Goal: Task Accomplishment & Management: Use online tool/utility

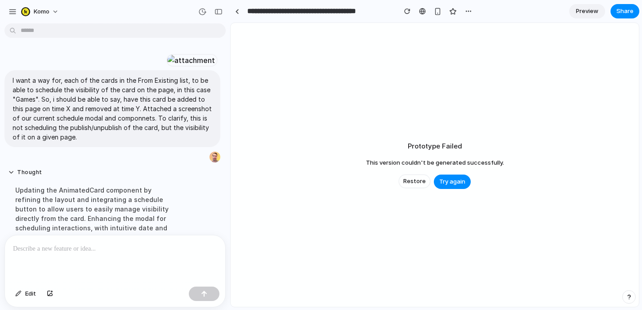
click at [410, 181] on span "Restore" at bounding box center [414, 181] width 22 height 9
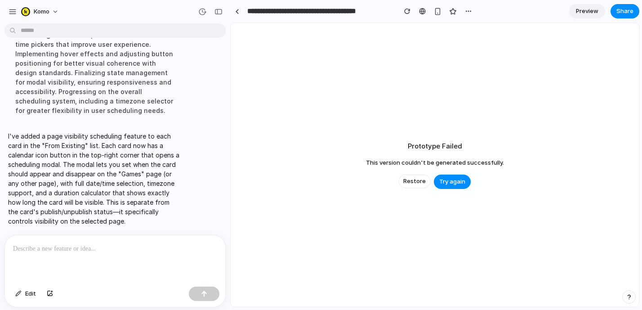
click at [121, 36] on html "**********" at bounding box center [321, 155] width 642 height 310
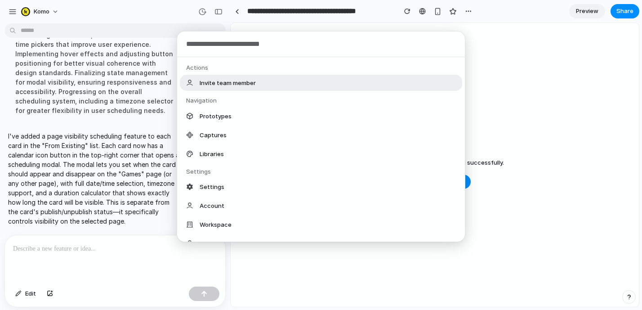
click at [49, 76] on div "Actions Invite team member Navigation Prototypes Captures Libraries Settings Se…" at bounding box center [321, 155] width 642 height 310
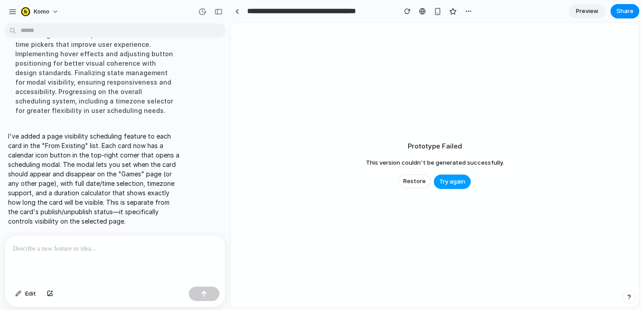
click at [445, 185] on span "Try again" at bounding box center [452, 181] width 26 height 9
click at [114, 150] on p "I've added a page visibility scheduling feature to each card in the "From Exist…" at bounding box center [94, 178] width 173 height 94
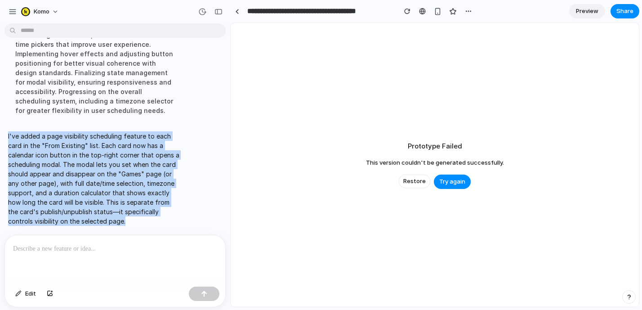
click at [114, 150] on p "I've added a page visibility scheduling feature to each card in the "From Exist…" at bounding box center [94, 178] width 173 height 94
click at [125, 171] on p "I've added a page visibility scheduling feature to each card in the "From Exist…" at bounding box center [94, 178] width 173 height 94
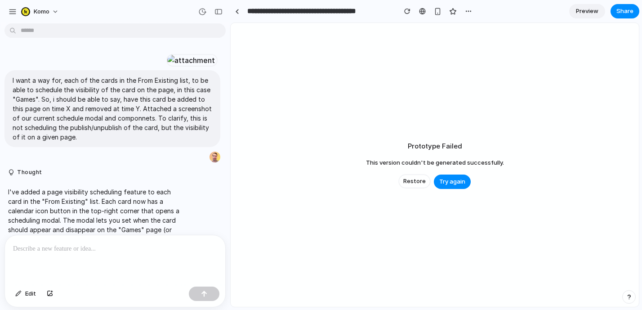
scroll to position [225, 0]
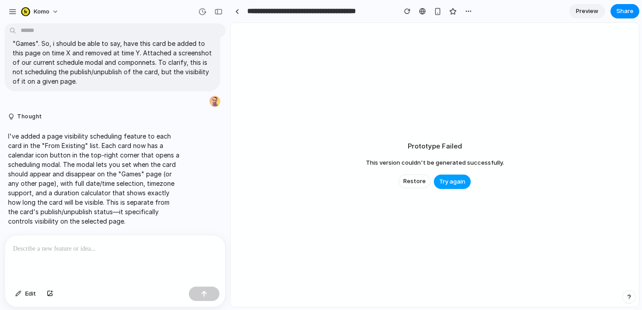
click at [466, 185] on button "Try again" at bounding box center [452, 182] width 37 height 14
drag, startPoint x: 417, startPoint y: 197, endPoint x: 417, endPoint y: 180, distance: 16.6
click at [417, 194] on div "Prototype Failed This version couldn't be generated successfully. Restore Try a…" at bounding box center [435, 165] width 408 height 284
click at [417, 175] on button "Restore" at bounding box center [414, 181] width 31 height 13
drag, startPoint x: 291, startPoint y: 116, endPoint x: 61, endPoint y: 22, distance: 248.6
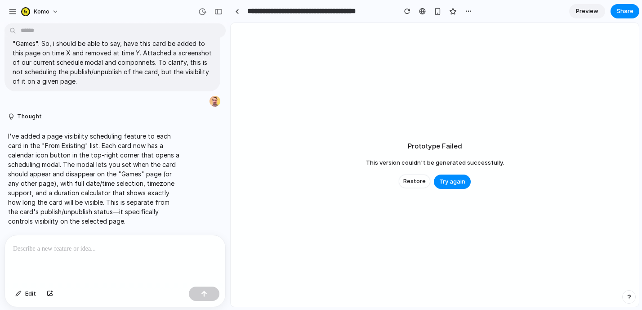
click at [287, 114] on div "Prototype Failed This version couldn't be generated successfully. Restore Try a…" at bounding box center [435, 165] width 408 height 284
click at [43, 11] on span "komo" at bounding box center [42, 11] width 16 height 9
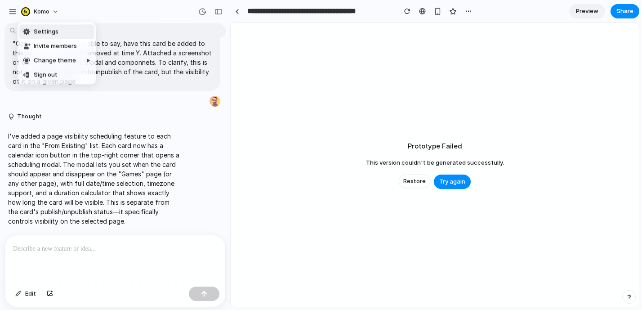
click at [49, 9] on div "Settings Invite members Change theme Sign out" at bounding box center [321, 155] width 642 height 310
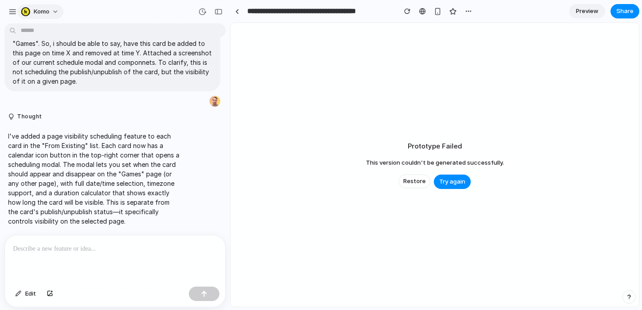
click at [40, 10] on span "komo" at bounding box center [42, 11] width 16 height 9
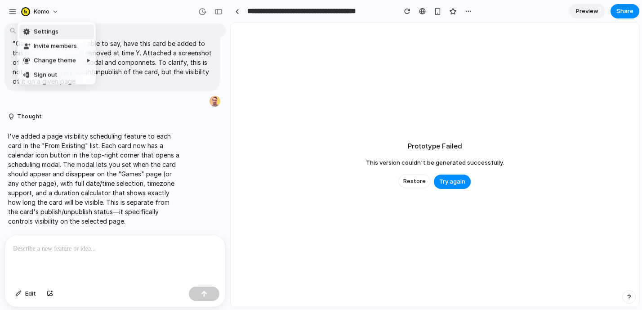
drag, startPoint x: 40, startPoint y: 9, endPoint x: 15, endPoint y: 9, distance: 25.2
click at [39, 9] on div "Settings Invite members Change theme Sign out" at bounding box center [321, 155] width 642 height 310
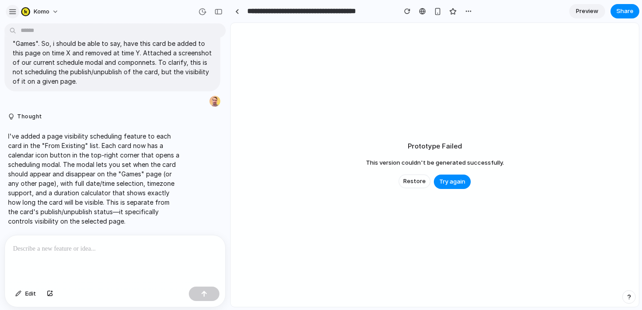
click at [15, 9] on div "button" at bounding box center [13, 12] width 8 height 8
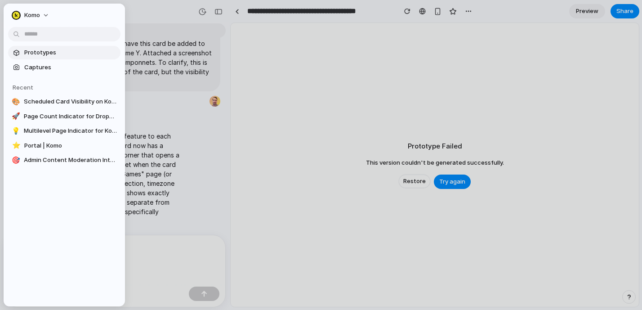
click at [51, 56] on span "Prototypes" at bounding box center [70, 52] width 93 height 9
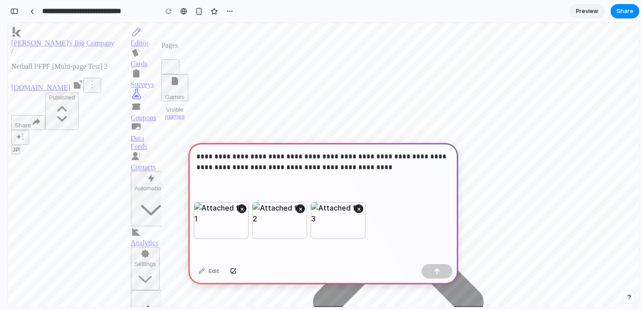
click at [364, 169] on p "**********" at bounding box center [324, 162] width 254 height 22
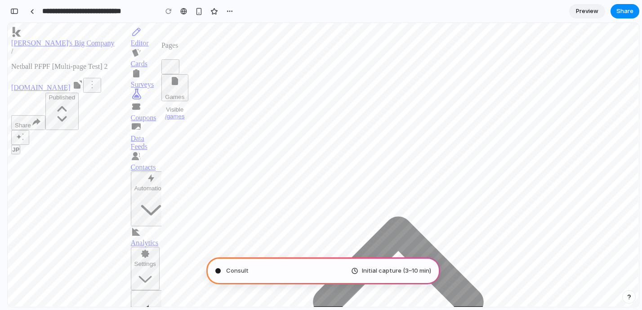
scroll to position [324, 0]
click at [101, 78] on button "Hub actions" at bounding box center [92, 85] width 18 height 15
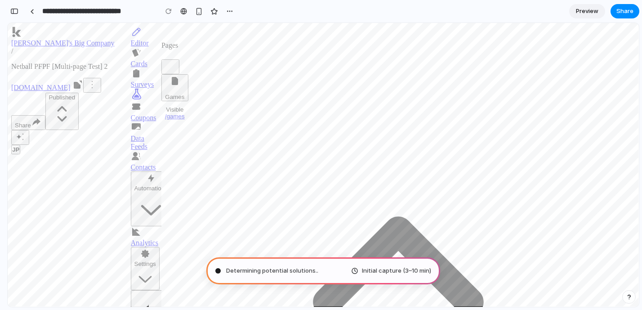
click at [101, 78] on button "Hub actions" at bounding box center [92, 85] width 18 height 15
type input "**********"
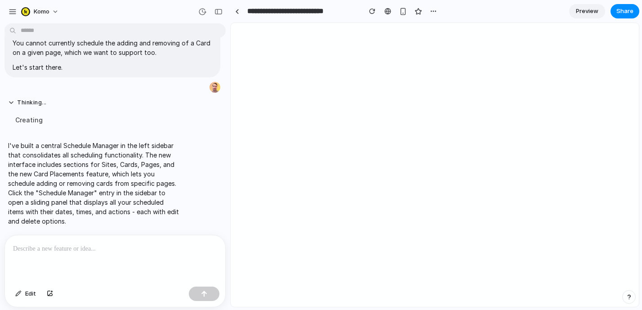
scroll to position [513, 0]
click at [144, 257] on div at bounding box center [115, 259] width 220 height 48
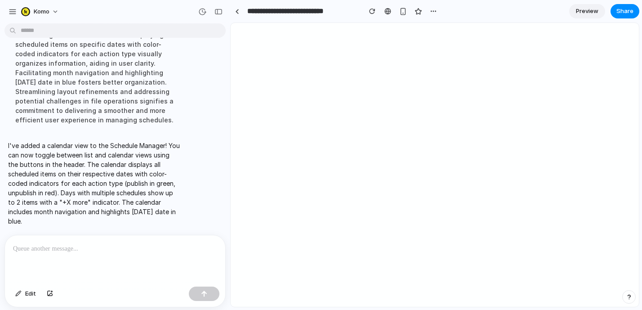
scroll to position [803, 0]
drag, startPoint x: 129, startPoint y: 261, endPoint x: 143, endPoint y: 244, distance: 22.1
click at [132, 258] on div at bounding box center [115, 259] width 220 height 48
click at [175, 260] on div at bounding box center [115, 259] width 220 height 48
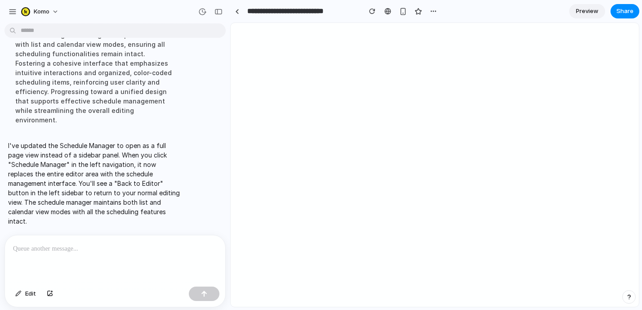
scroll to position [961, 0]
click at [131, 157] on p "I've updated the Schedule Manager to open as a full page view instead of a side…" at bounding box center [94, 183] width 173 height 85
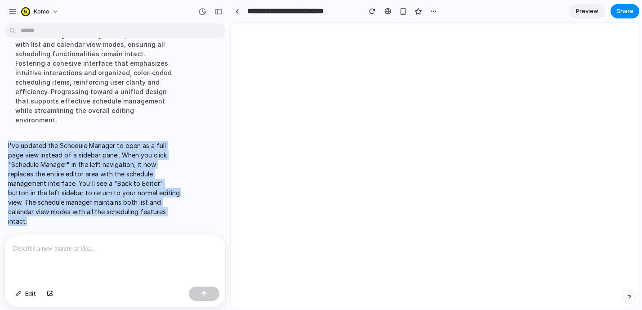
click at [131, 157] on p "I've updated the Schedule Manager to open as a full page view instead of a side…" at bounding box center [94, 183] width 173 height 85
click at [124, 184] on p "I've updated the Schedule Manager to open as a full page view instead of a side…" at bounding box center [94, 183] width 173 height 85
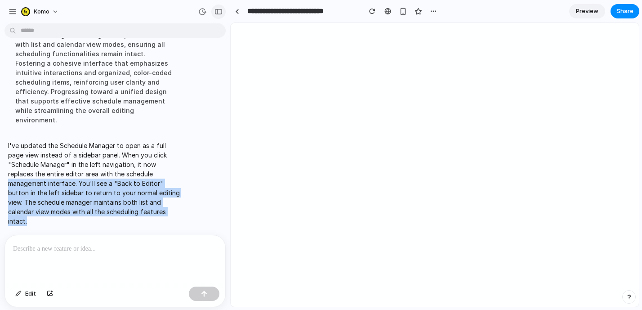
click at [222, 14] on div at bounding box center [210, 11] width 31 height 14
click at [222, 14] on div "button" at bounding box center [219, 12] width 8 height 6
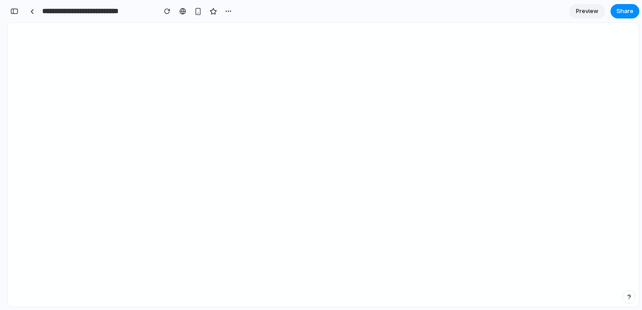
scroll to position [1231, 0]
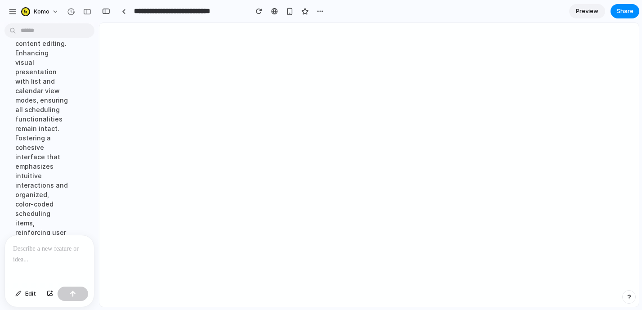
click at [45, 258] on div at bounding box center [49, 259] width 89 height 48
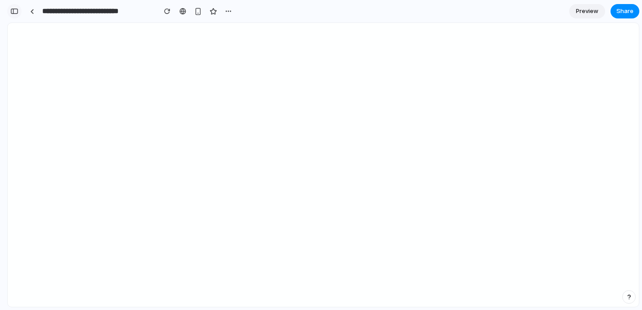
click at [15, 10] on div "button" at bounding box center [14, 11] width 8 height 6
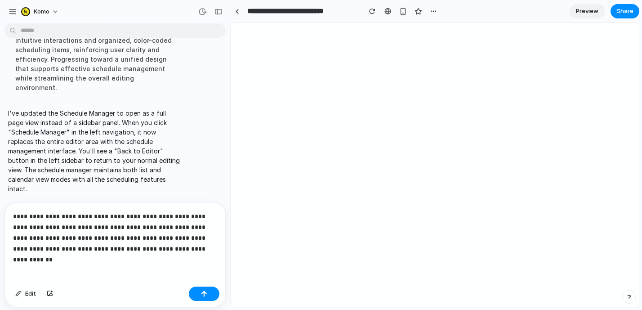
click at [81, 236] on p "**********" at bounding box center [115, 232] width 204 height 43
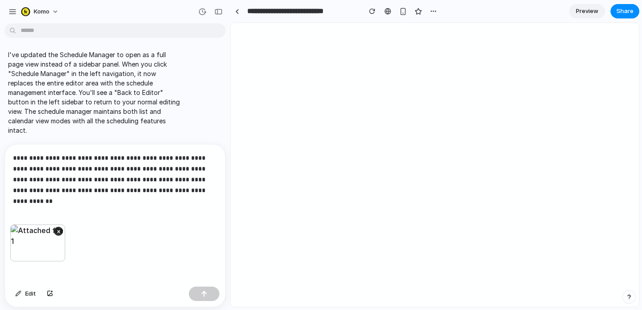
click at [105, 206] on div "**********" at bounding box center [115, 184] width 220 height 80
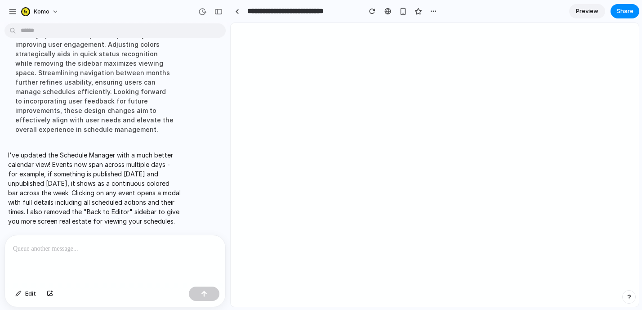
scroll to position [1223, 0]
click at [237, 11] on div at bounding box center [237, 11] width 4 height 5
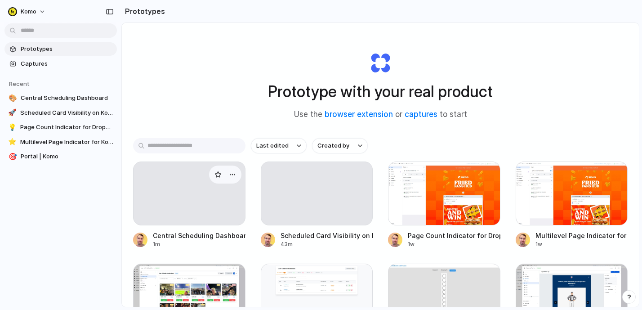
click at [174, 198] on div at bounding box center [189, 193] width 112 height 64
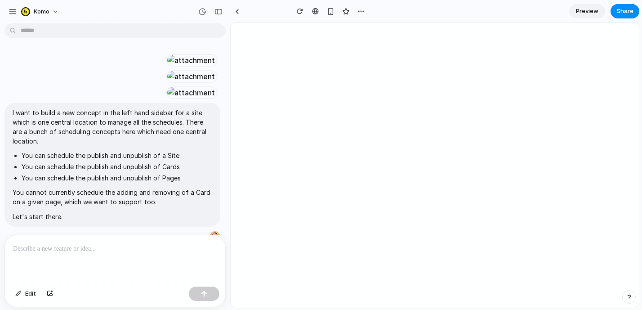
scroll to position [1095, 0]
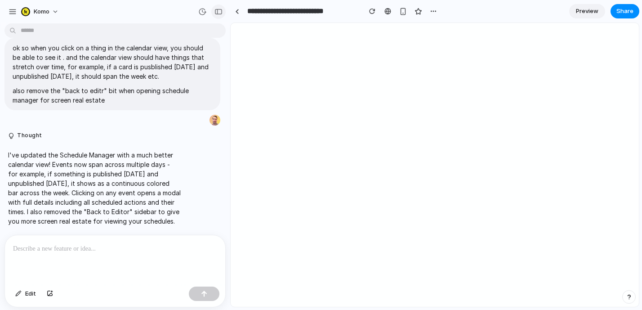
click at [219, 13] on div "button" at bounding box center [219, 12] width 8 height 6
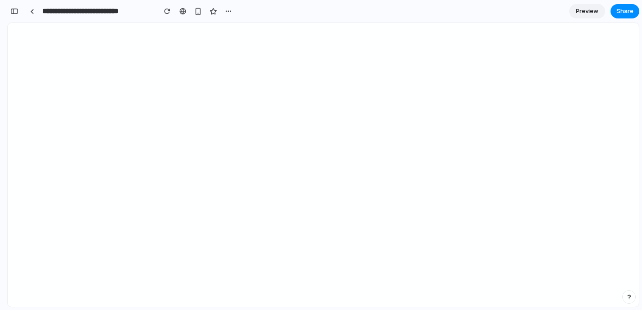
click at [22, 10] on div "**********" at bounding box center [121, 11] width 228 height 20
click at [20, 9] on button "button" at bounding box center [14, 11] width 14 height 14
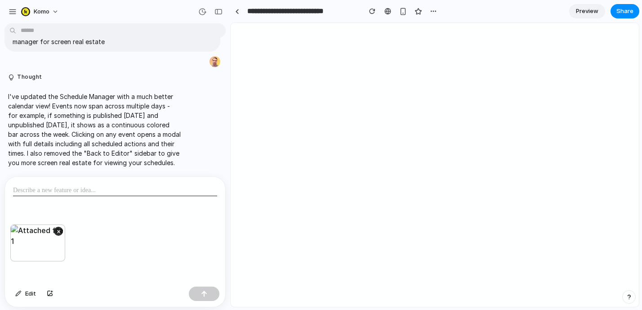
scroll to position [1154, 0]
click at [121, 197] on div at bounding box center [115, 201] width 220 height 48
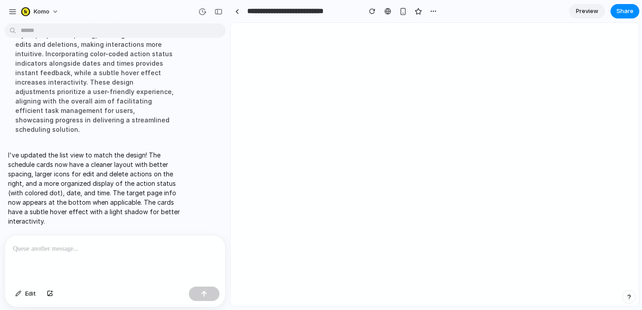
scroll to position [1468, 0]
click at [218, 12] on div "button" at bounding box center [219, 12] width 8 height 6
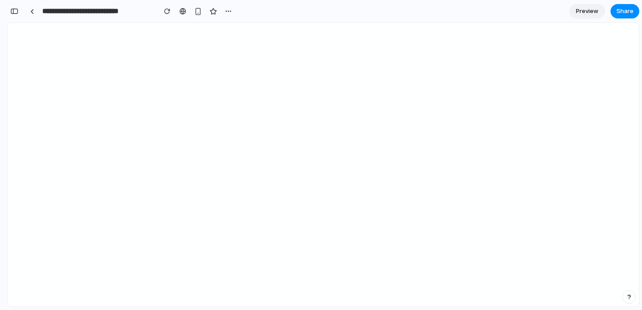
scroll to position [2056, 0]
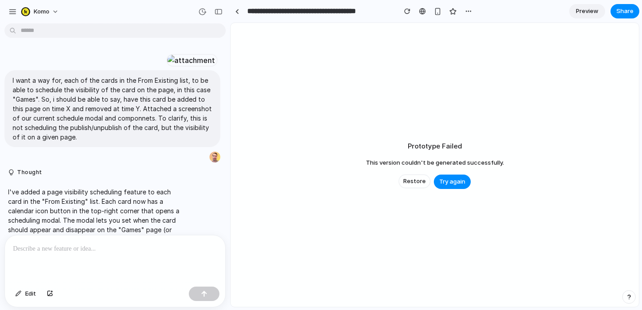
scroll to position [225, 0]
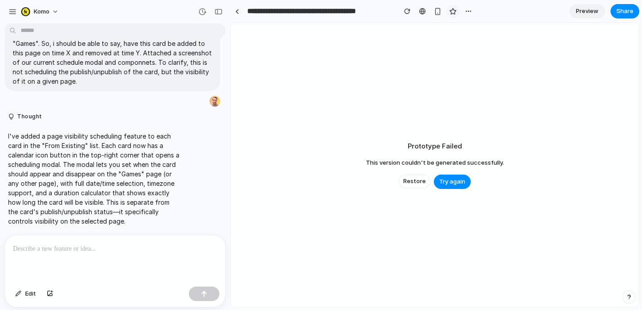
drag, startPoint x: 401, startPoint y: 13, endPoint x: 457, endPoint y: 11, distance: 55.4
click at [456, 11] on div at bounding box center [438, 10] width 75 height 13
click at [470, 11] on div "button" at bounding box center [468, 11] width 7 height 7
click at [470, 11] on div "Duplicate Delete" at bounding box center [321, 155] width 642 height 310
click at [204, 11] on div "button" at bounding box center [202, 12] width 8 height 8
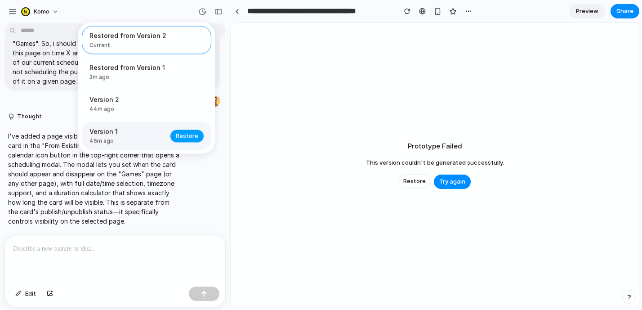
click at [178, 137] on span "Restore" at bounding box center [187, 135] width 22 height 9
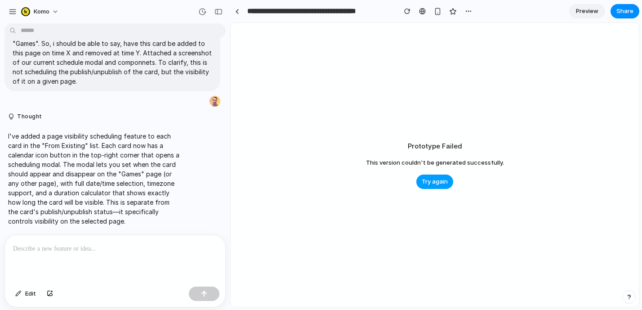
click at [444, 178] on span "Try again" at bounding box center [435, 181] width 26 height 9
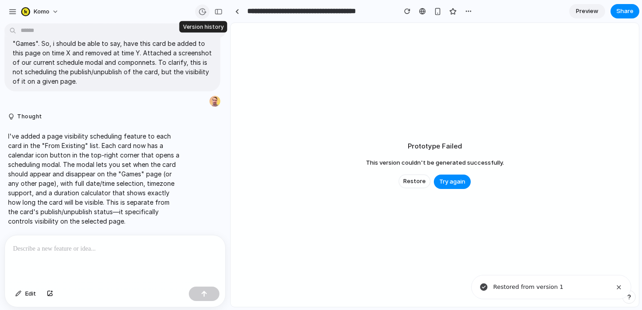
click at [203, 13] on div "button" at bounding box center [202, 12] width 8 height 8
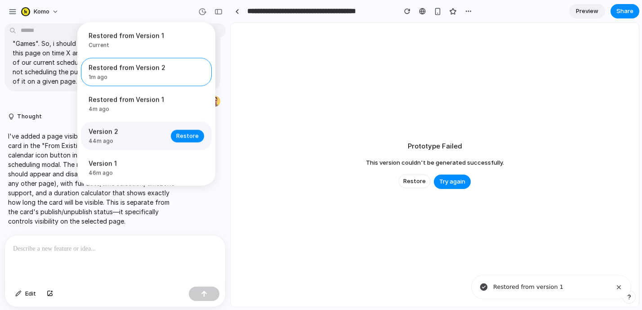
click at [171, 131] on div "Restore" at bounding box center [187, 136] width 33 height 13
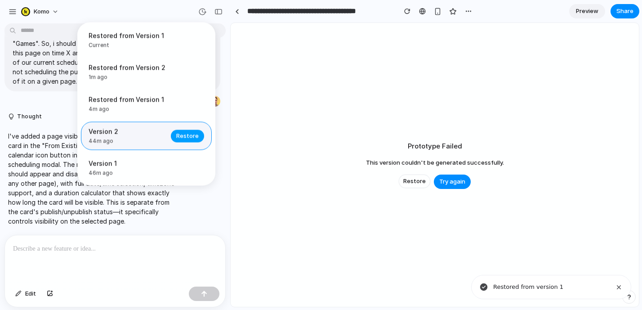
click at [180, 134] on span "Restore" at bounding box center [187, 135] width 22 height 9
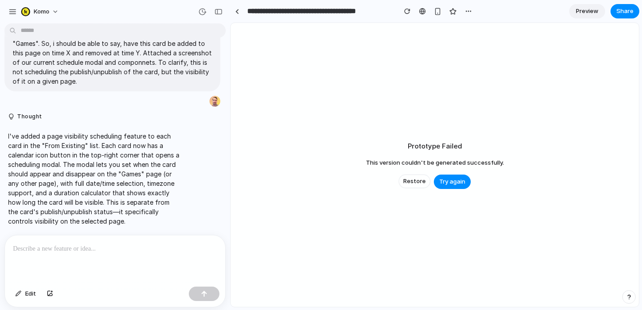
click at [281, 122] on div "Prototype Failed This version couldn't be generated successfully. Restore Try a…" at bounding box center [435, 165] width 408 height 284
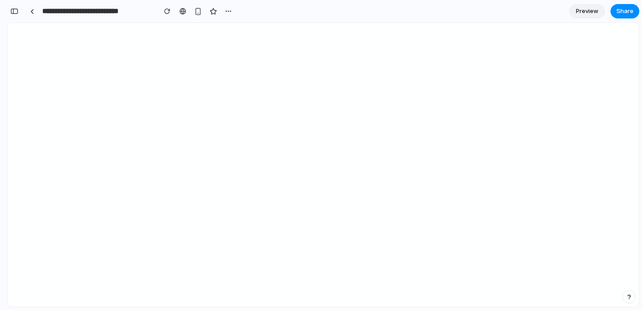
scroll to position [2012, 0]
click at [13, 10] on div "button" at bounding box center [14, 11] width 8 height 6
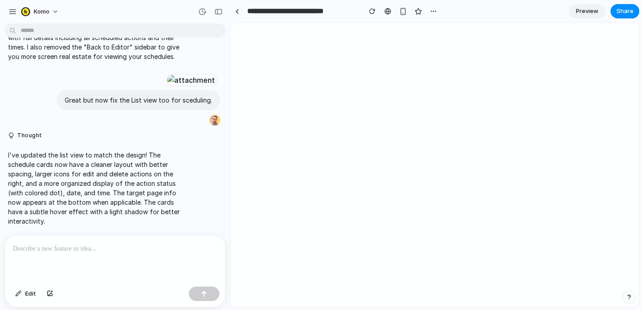
scroll to position [0, 0]
click at [95, 264] on div at bounding box center [115, 259] width 220 height 48
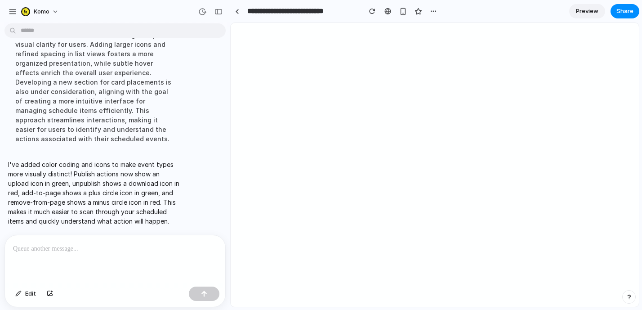
scroll to position [1607, 0]
click at [222, 11] on div "button" at bounding box center [219, 12] width 8 height 6
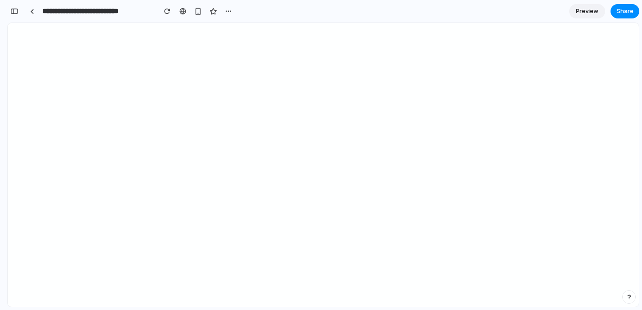
scroll to position [2355, 0]
drag, startPoint x: 18, startPoint y: 10, endPoint x: 20, endPoint y: 15, distance: 5.2
click at [18, 10] on div "button" at bounding box center [14, 11] width 8 height 6
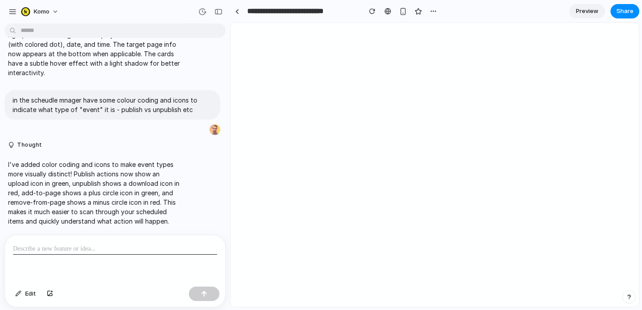
scroll to position [1537, 0]
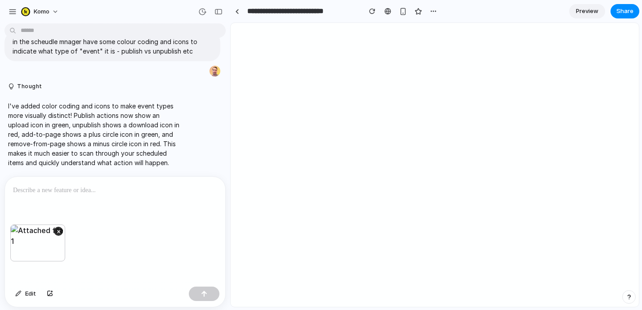
click at [125, 199] on div at bounding box center [115, 201] width 220 height 48
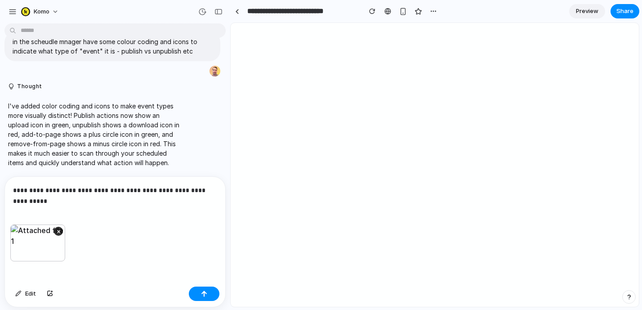
scroll to position [1548, 0]
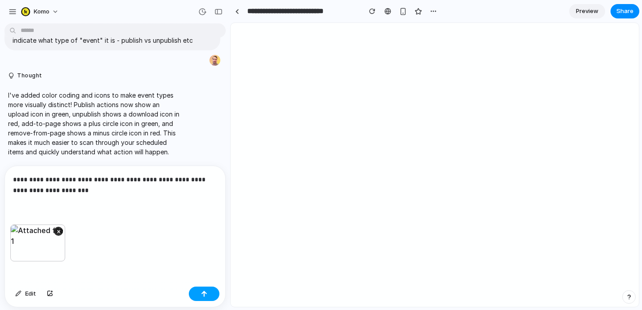
click at [200, 290] on button "button" at bounding box center [204, 294] width 31 height 14
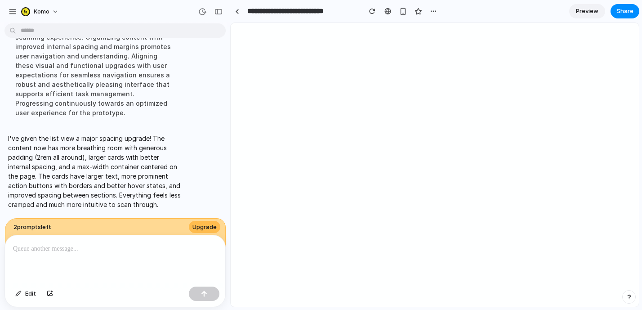
scroll to position [1884, 0]
